Goal: Task Accomplishment & Management: Manage account settings

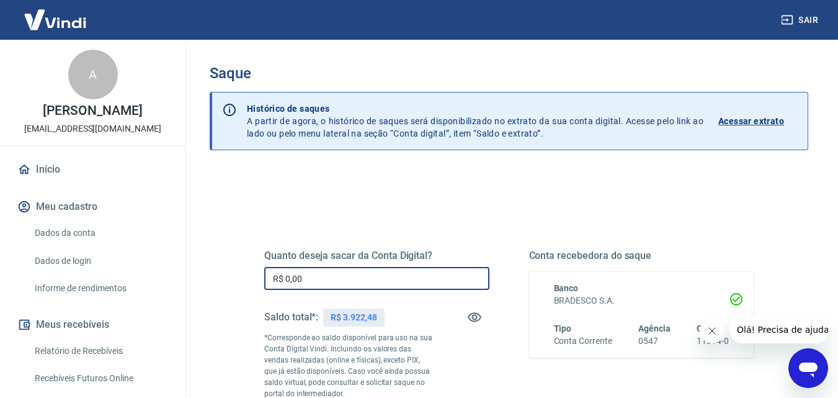
click at [354, 285] on input "R$ 0,00" at bounding box center [376, 278] width 225 height 23
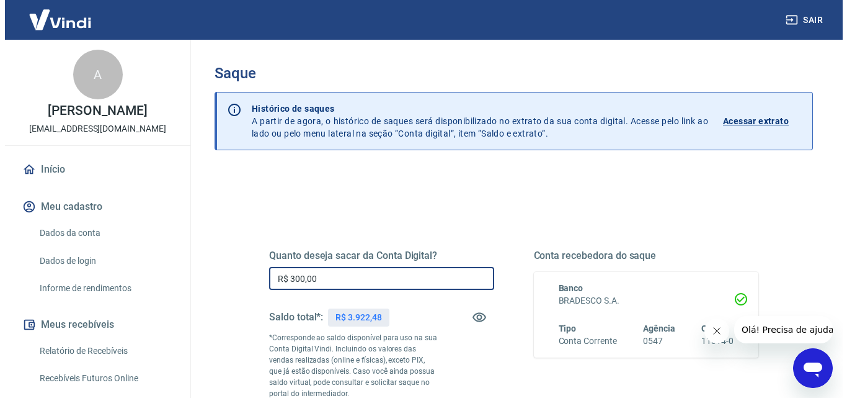
scroll to position [124, 0]
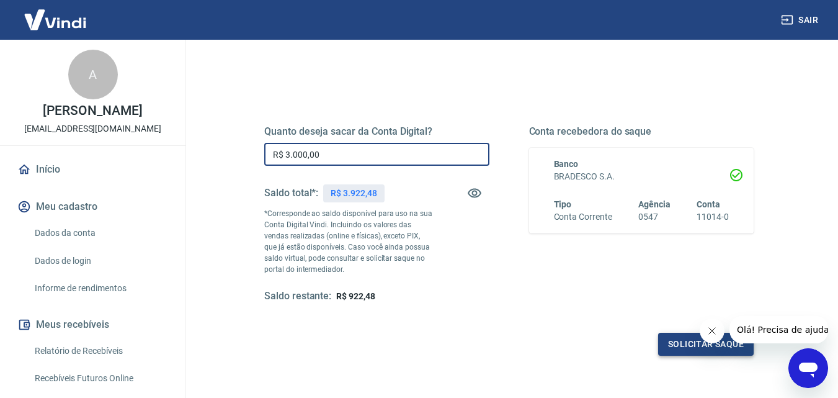
type input "R$ 3.000,00"
click at [682, 346] on button "Solicitar saque" at bounding box center [706, 344] width 96 height 23
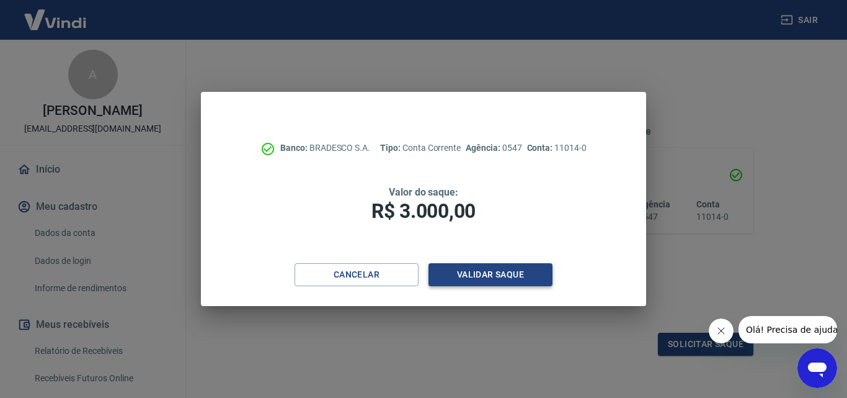
click at [475, 277] on button "Validar saque" at bounding box center [491, 274] width 124 height 23
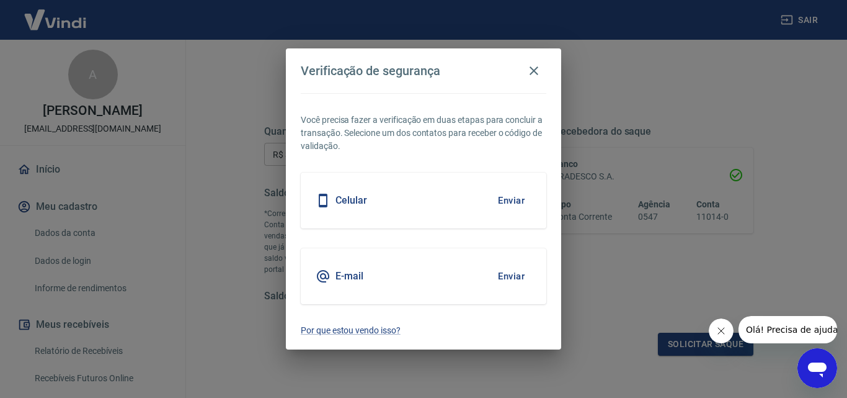
click at [511, 202] on button "Enviar" at bounding box center [511, 200] width 40 height 26
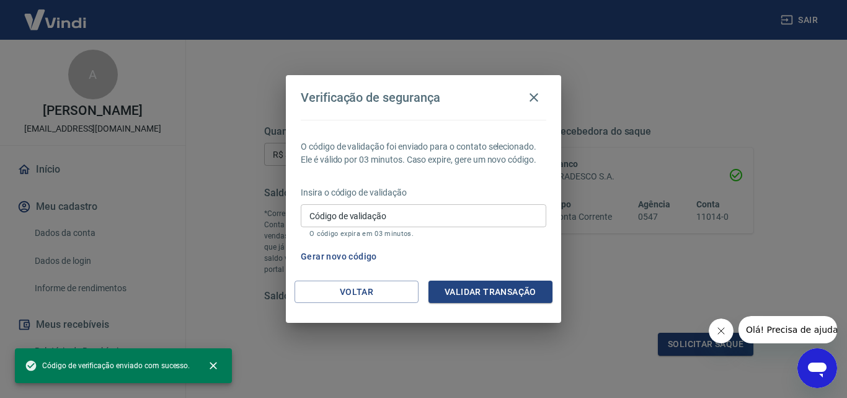
click at [500, 224] on input "Código de validação" at bounding box center [424, 215] width 246 height 23
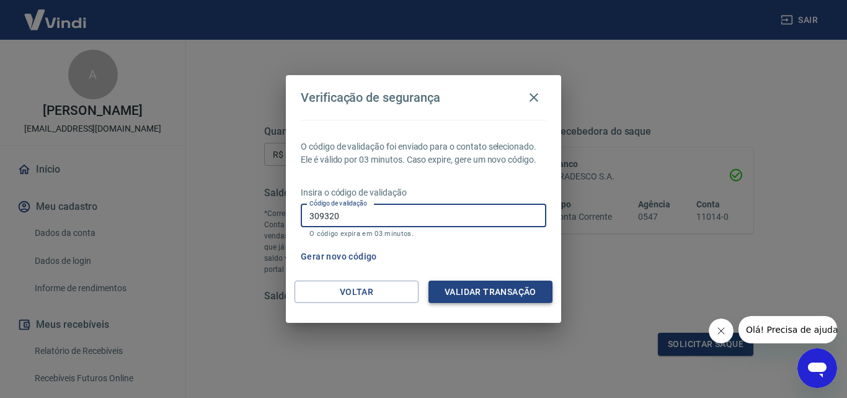
type input "309320"
click at [483, 295] on button "Validar transação" at bounding box center [491, 291] width 124 height 23
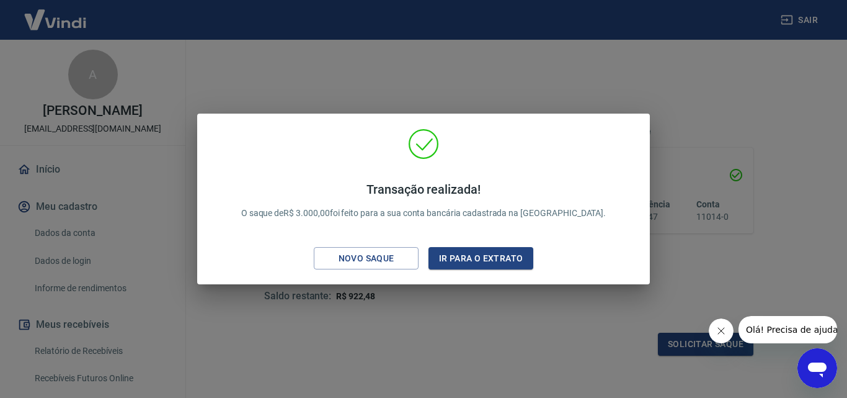
click at [522, 340] on div "Transação realizada! O saque de R$ 3.000,00 foi feito para a sua conta bancária…" at bounding box center [423, 199] width 847 height 398
